Goal: Transaction & Acquisition: Book appointment/travel/reservation

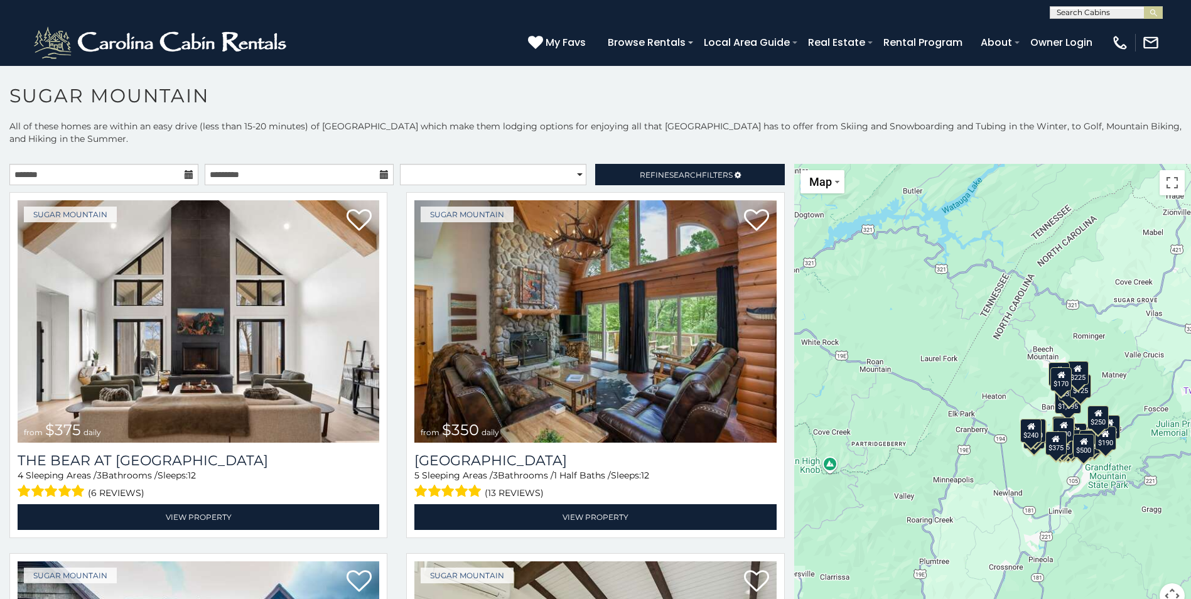
click at [185, 178] on icon at bounding box center [189, 174] width 9 height 9
click at [174, 175] on input "text" at bounding box center [103, 174] width 189 height 21
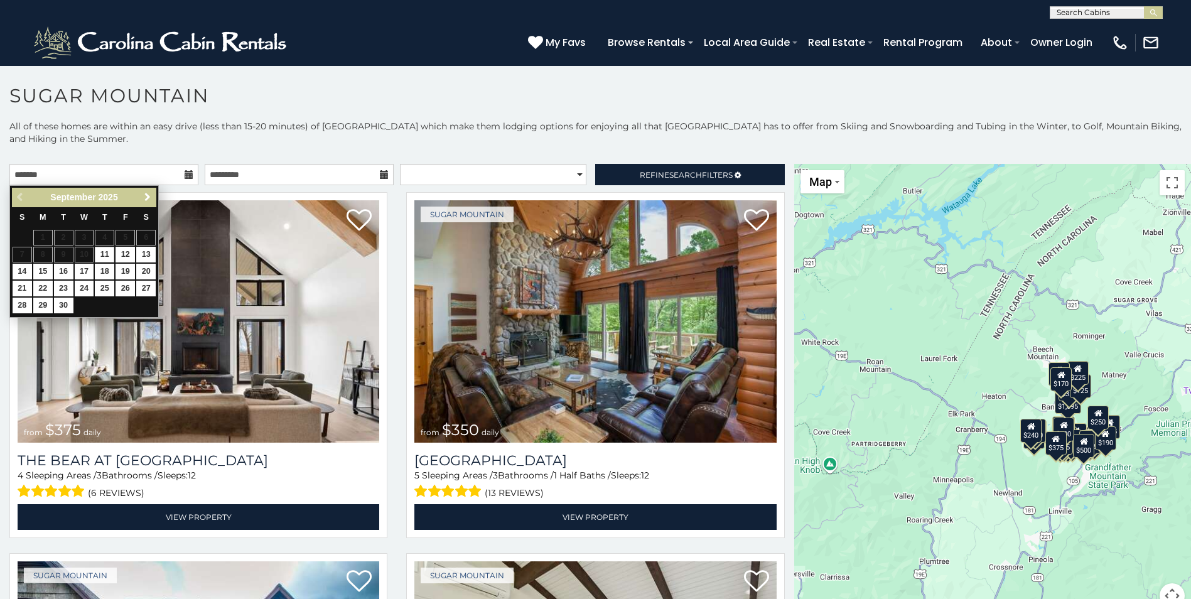
click at [143, 197] on span "Next" at bounding box center [148, 197] width 10 height 10
click at [84, 254] on link "8" at bounding box center [84, 255] width 19 height 16
type input "**********"
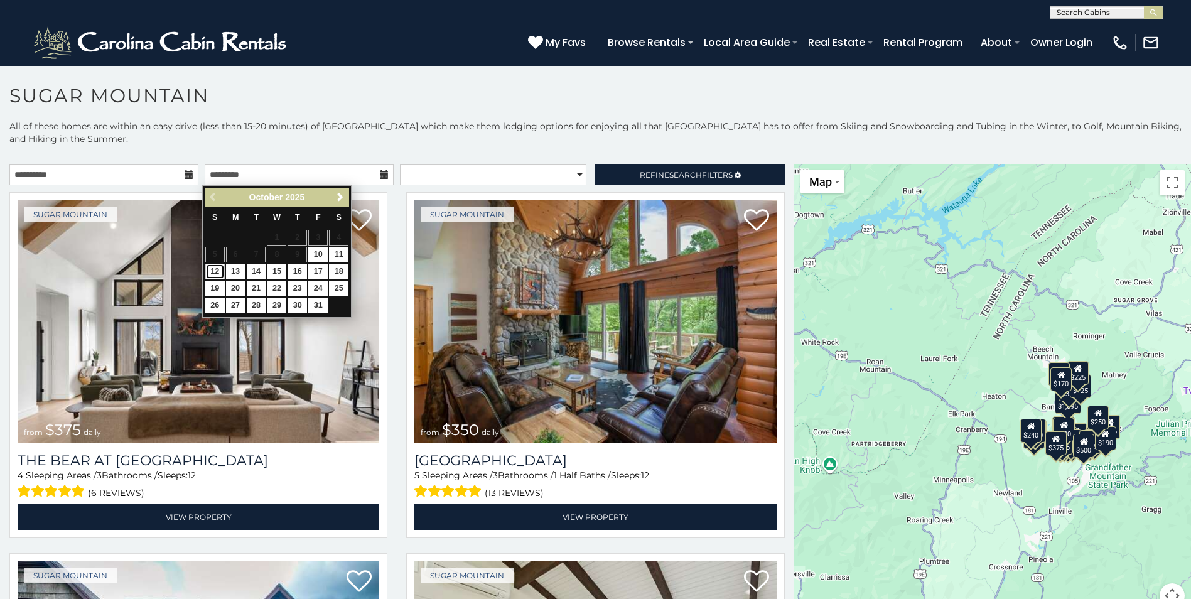
click at [214, 271] on link "12" at bounding box center [214, 272] width 19 height 16
type input "**********"
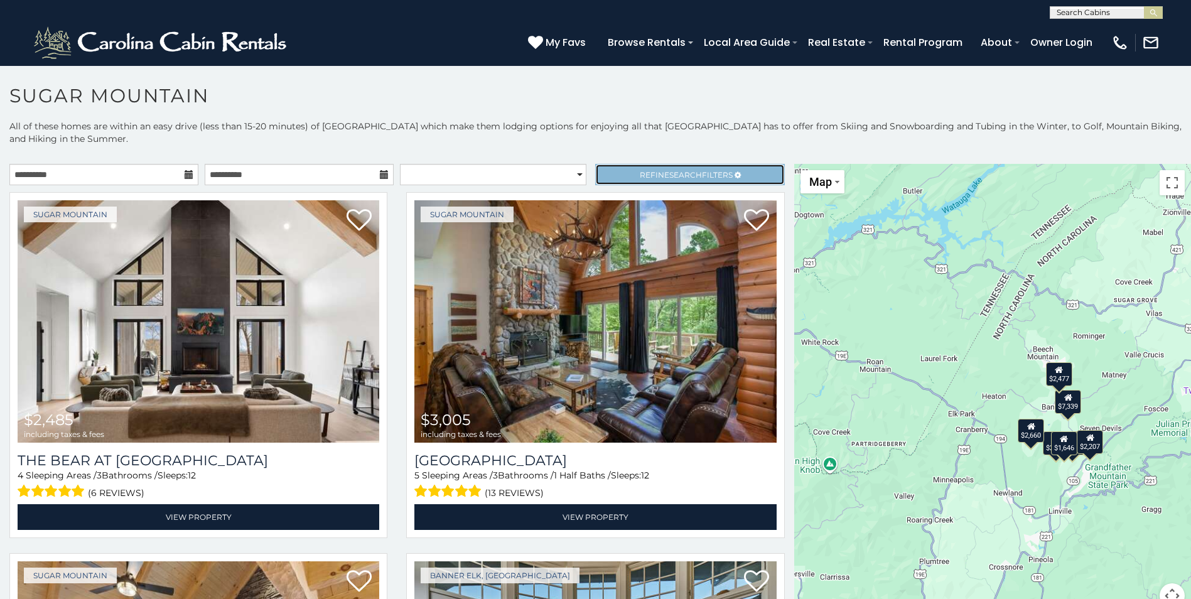
click at [698, 176] on span "Refine Search Filters" at bounding box center [686, 174] width 93 height 9
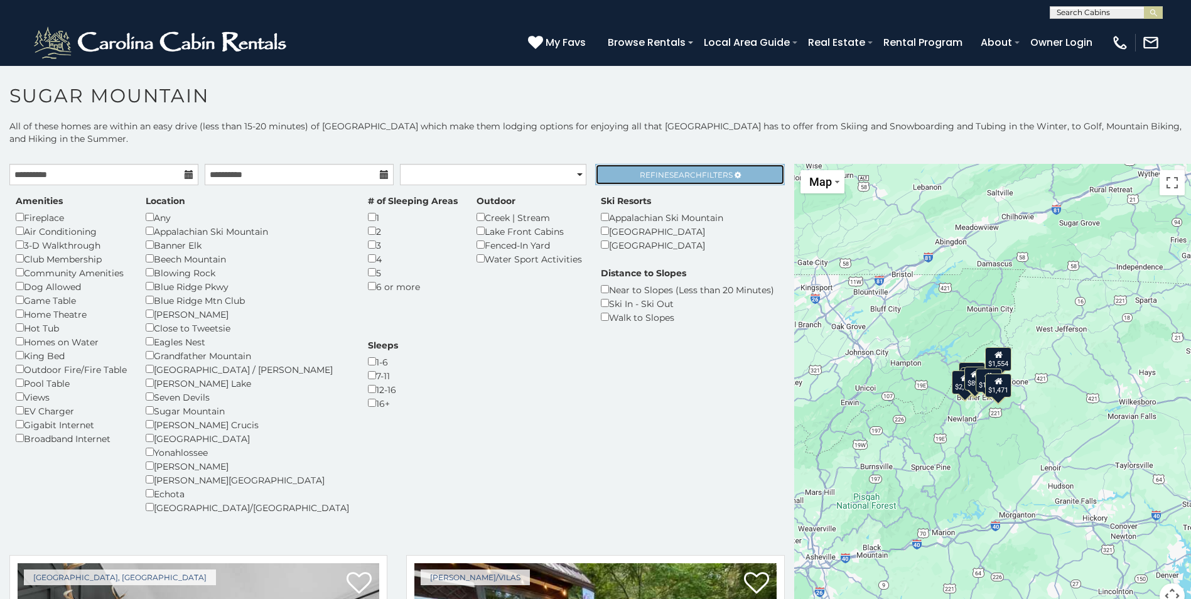
click at [654, 166] on link "Refine Search Filters" at bounding box center [689, 174] width 189 height 21
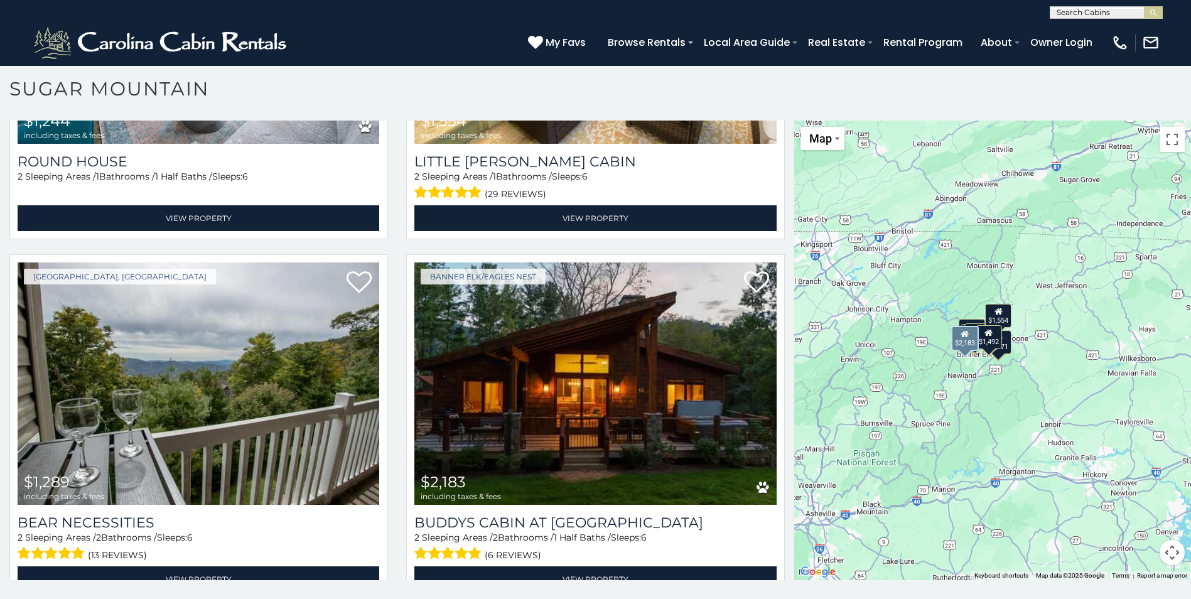
scroll to position [246, 0]
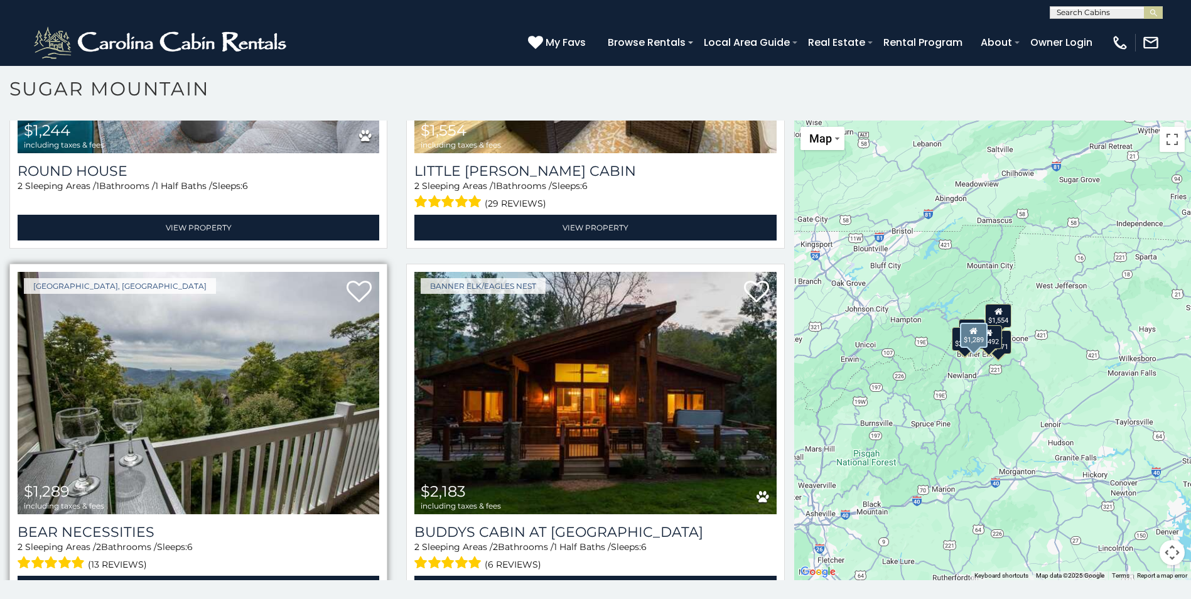
click at [328, 328] on img at bounding box center [199, 393] width 362 height 242
